Goal: Understand process/instructions: Learn how to perform a task or action

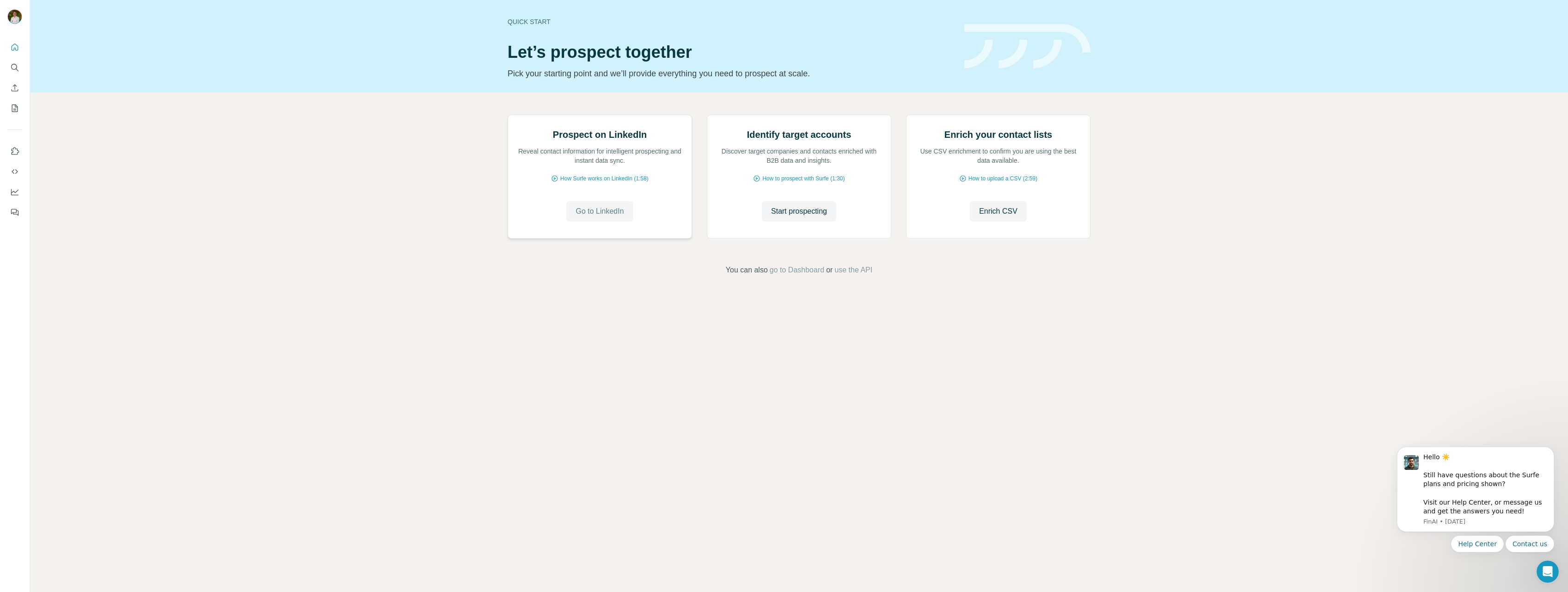
click at [610, 217] on span "Go to LinkedIn" at bounding box center [599, 211] width 48 height 11
click at [596, 182] on span "How Surfe works on LinkedIn (1:58)" at bounding box center [604, 179] width 88 height 9
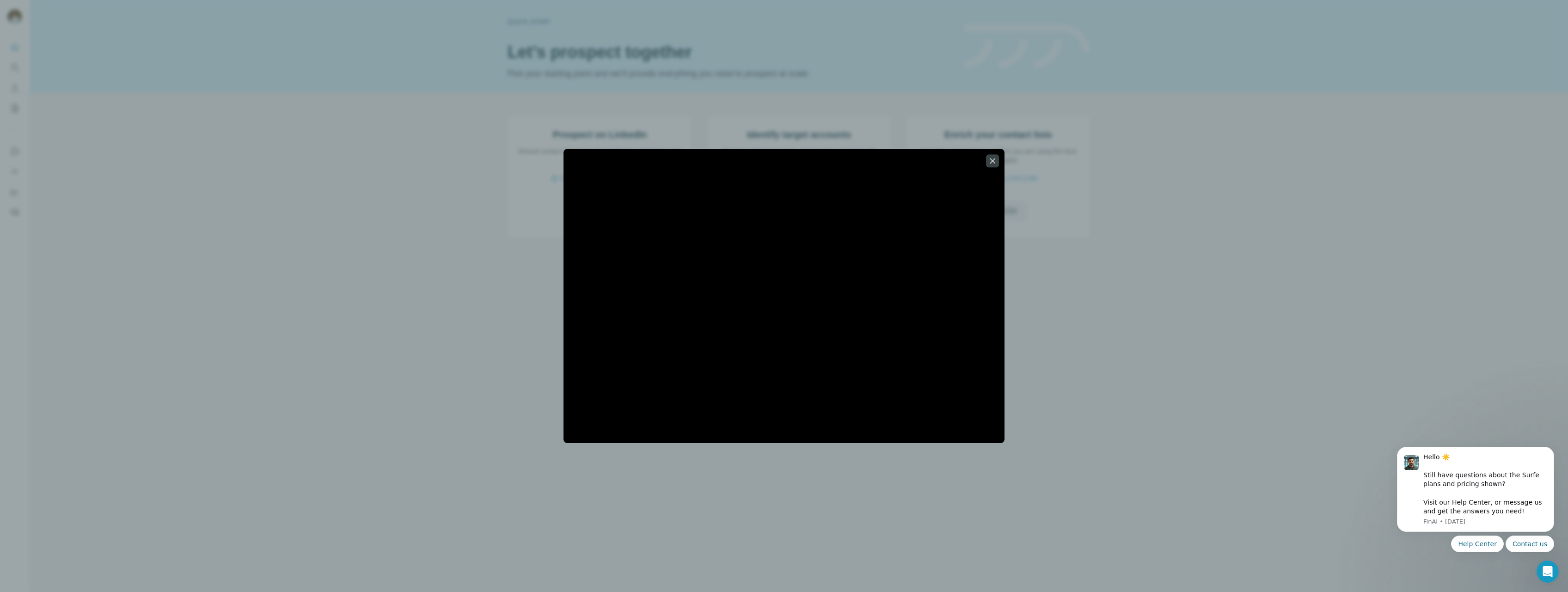
click at [309, 396] on div at bounding box center [784, 296] width 1568 height 592
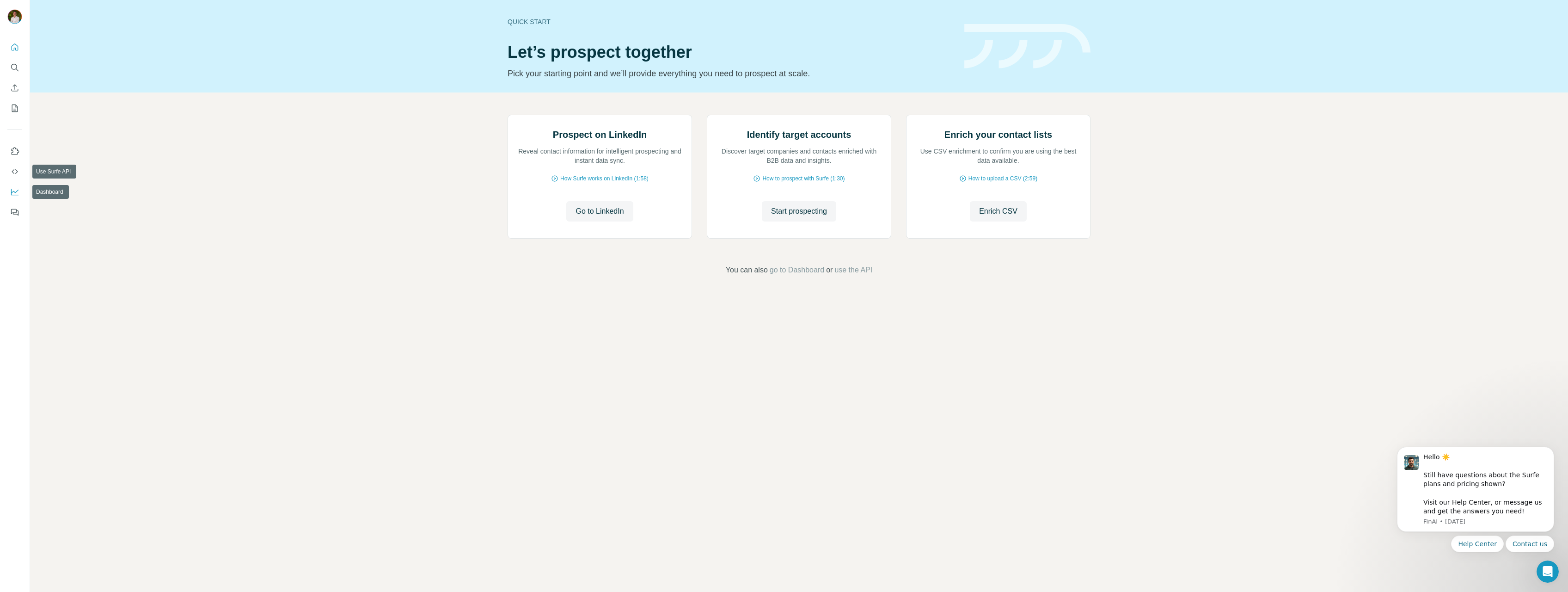
click at [19, 191] on button "Dashboard" at bounding box center [14, 191] width 15 height 17
